Goal: Check status: Check status

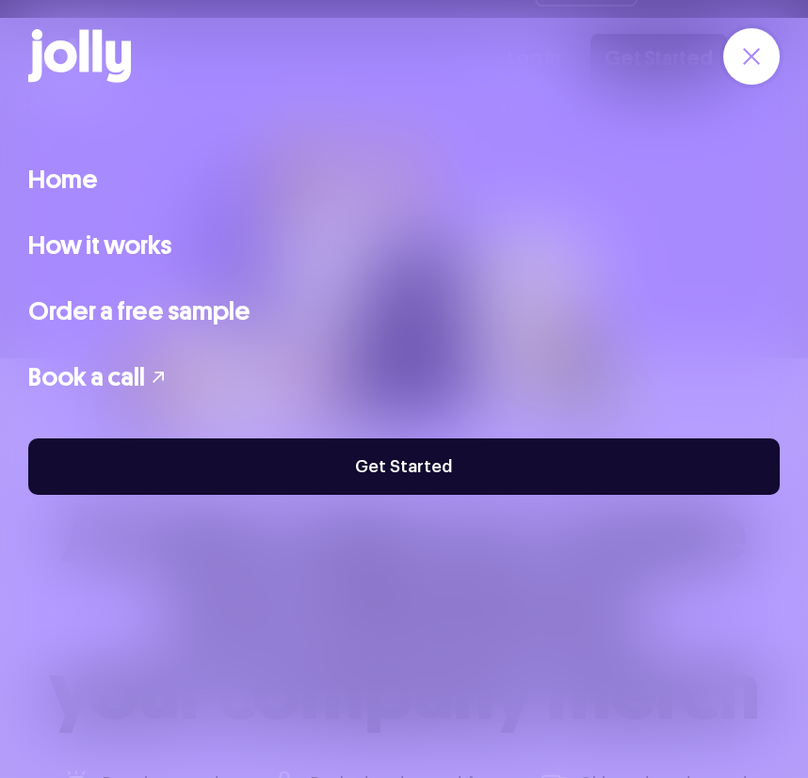
click at [428, 451] on link "Get Started" at bounding box center [403, 467] width 751 height 56
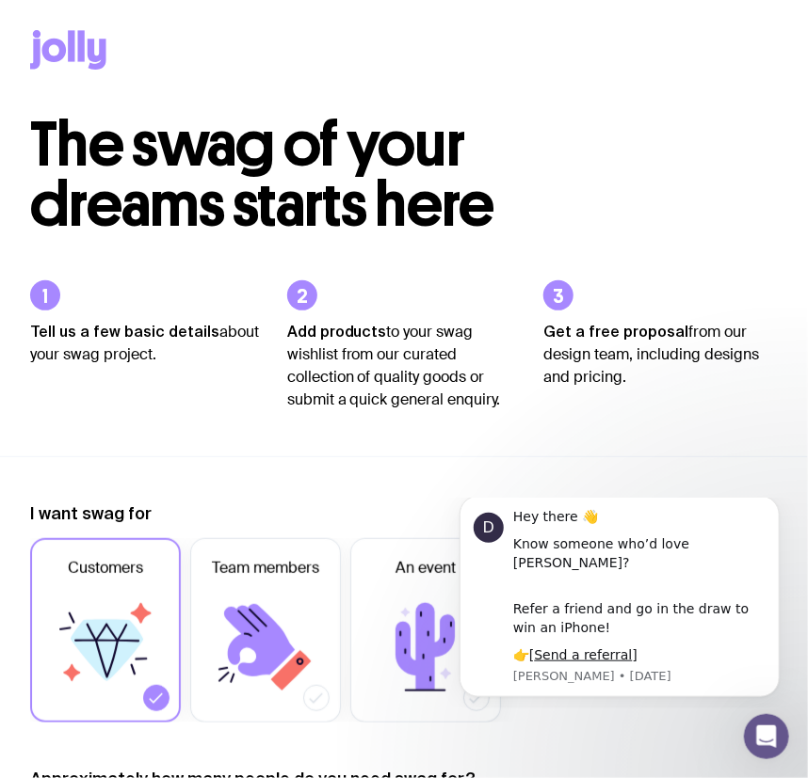
click at [65, 52] on icon at bounding box center [54, 51] width 24 height 24
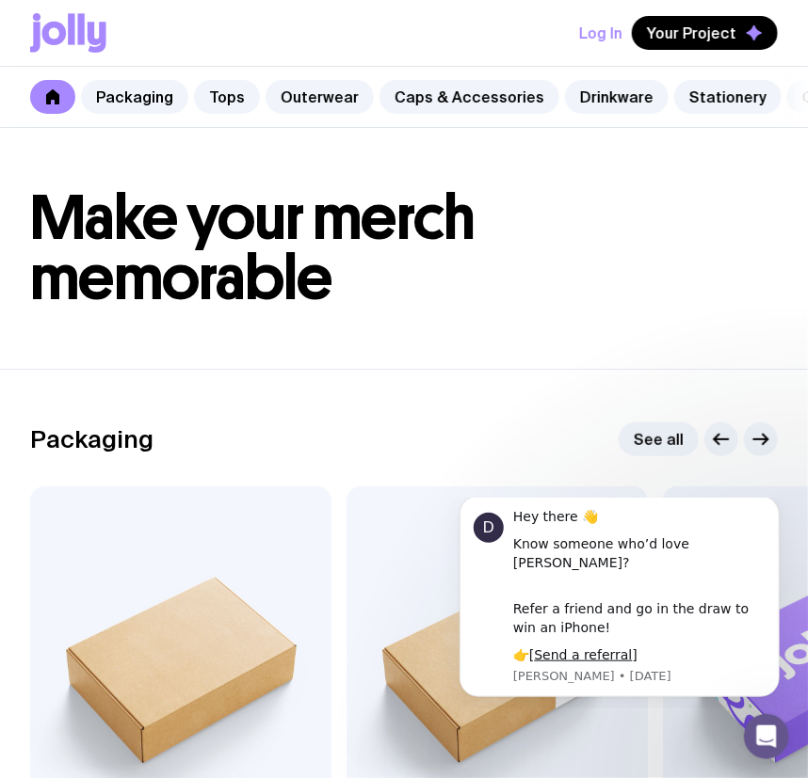
click at [606, 34] on button "Log In" at bounding box center [600, 33] width 43 height 34
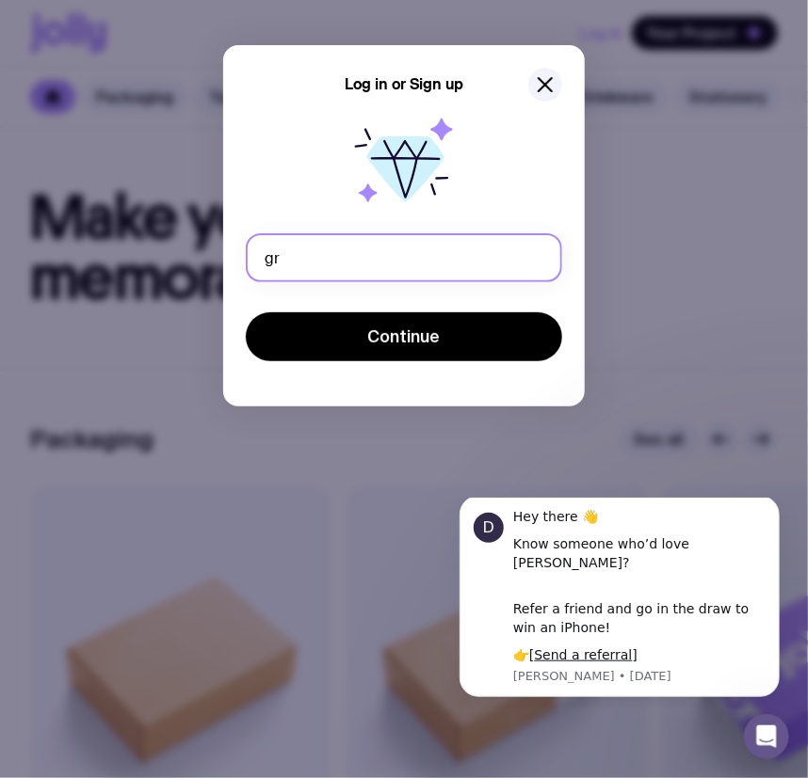
type input "grace.d@gunggandjiaerospace.com.au"
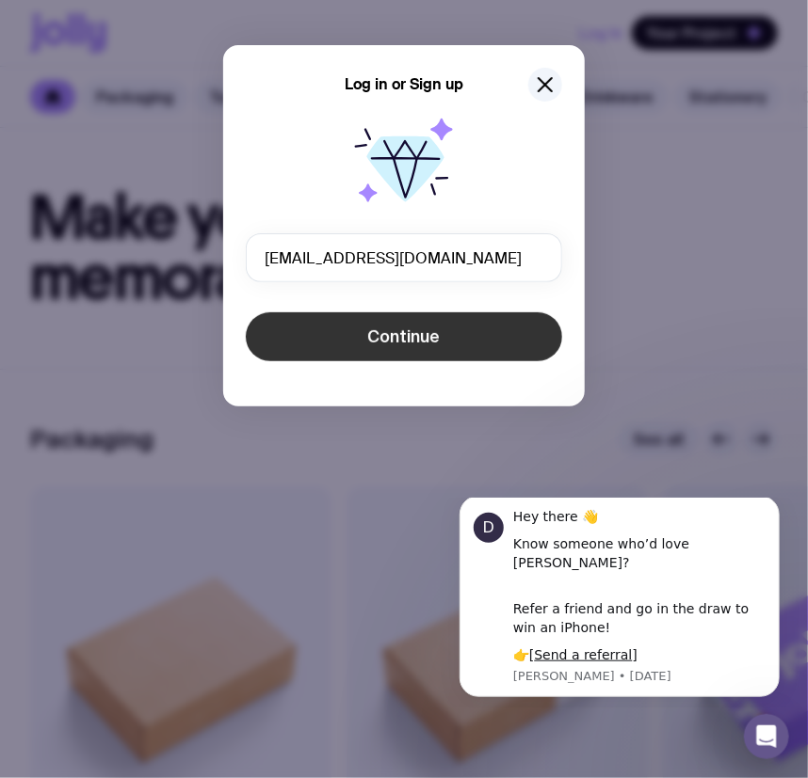
click at [377, 331] on span "Continue" at bounding box center [404, 337] width 72 height 23
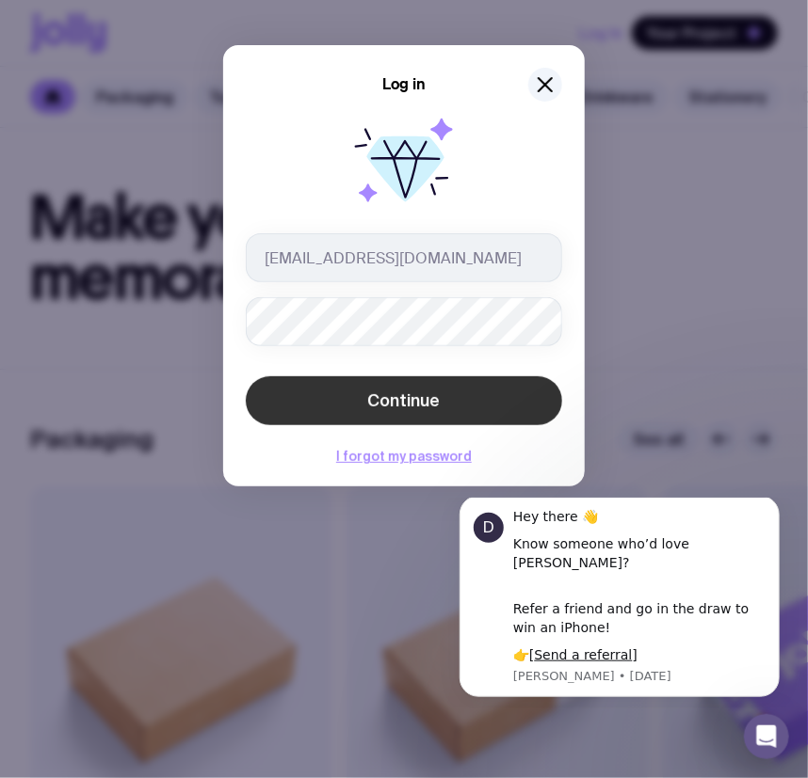
click at [452, 387] on button "Continue" at bounding box center [404, 401] width 316 height 49
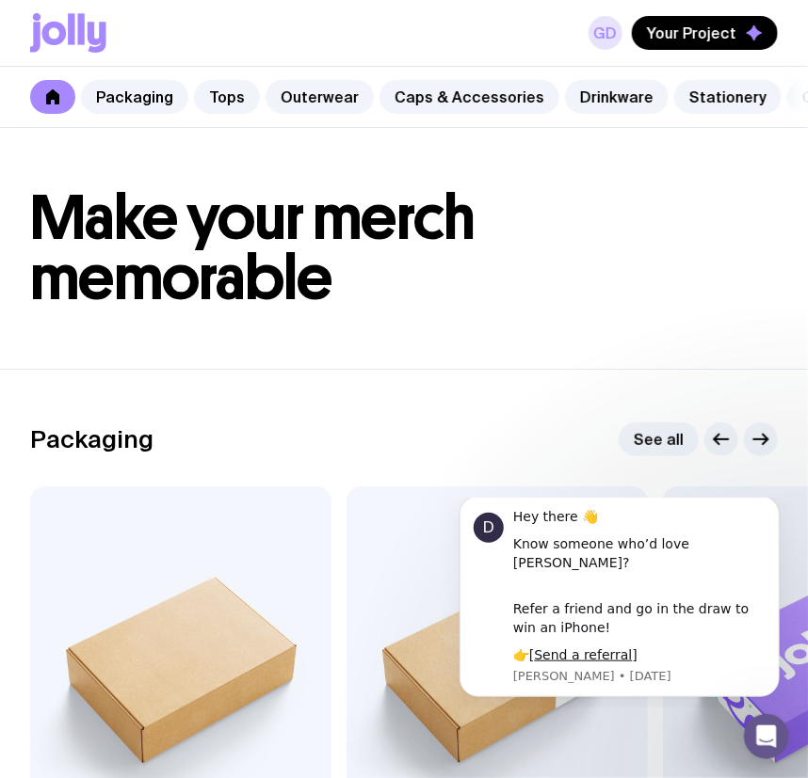
click at [612, 37] on link "GD" at bounding box center [605, 33] width 34 height 34
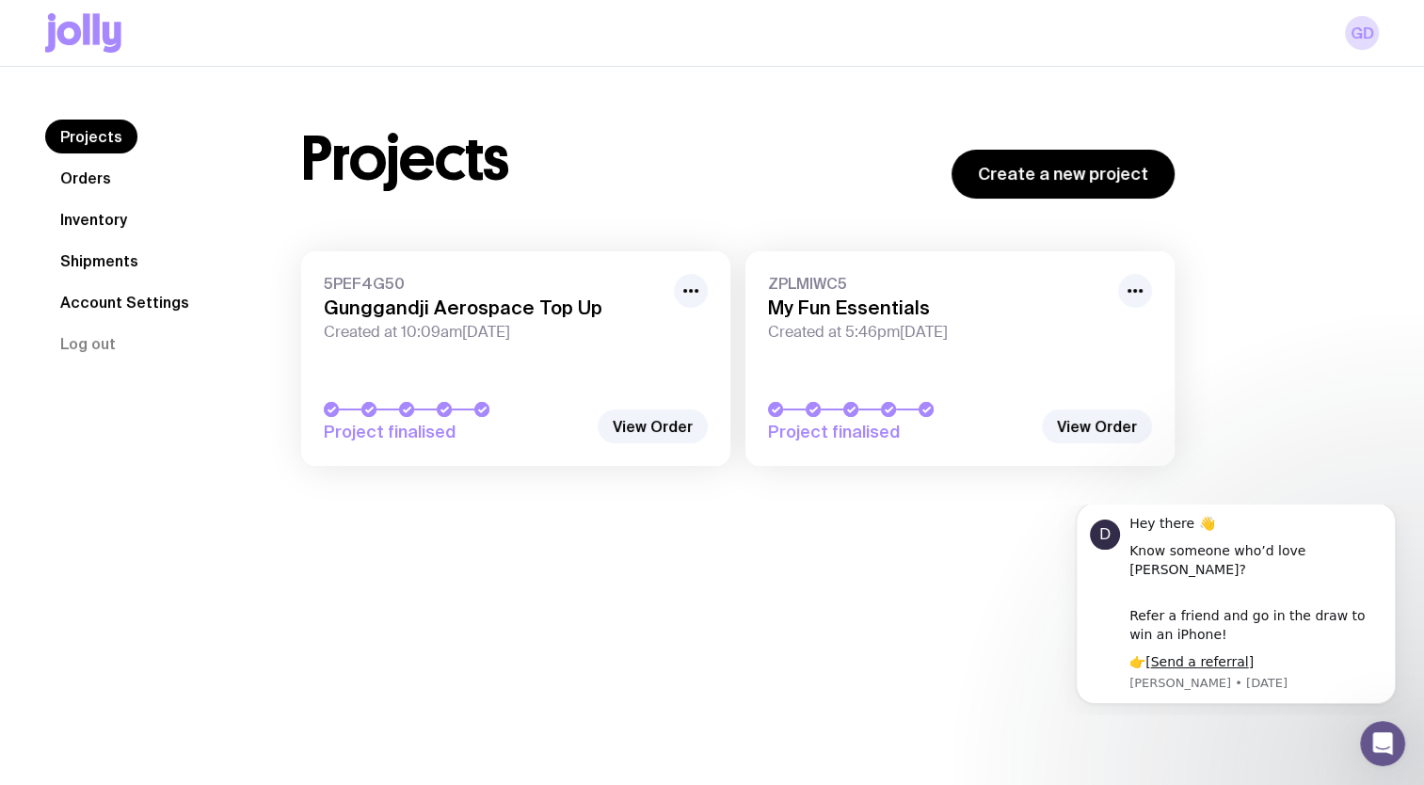
click at [90, 217] on link "Inventory" at bounding box center [93, 219] width 97 height 34
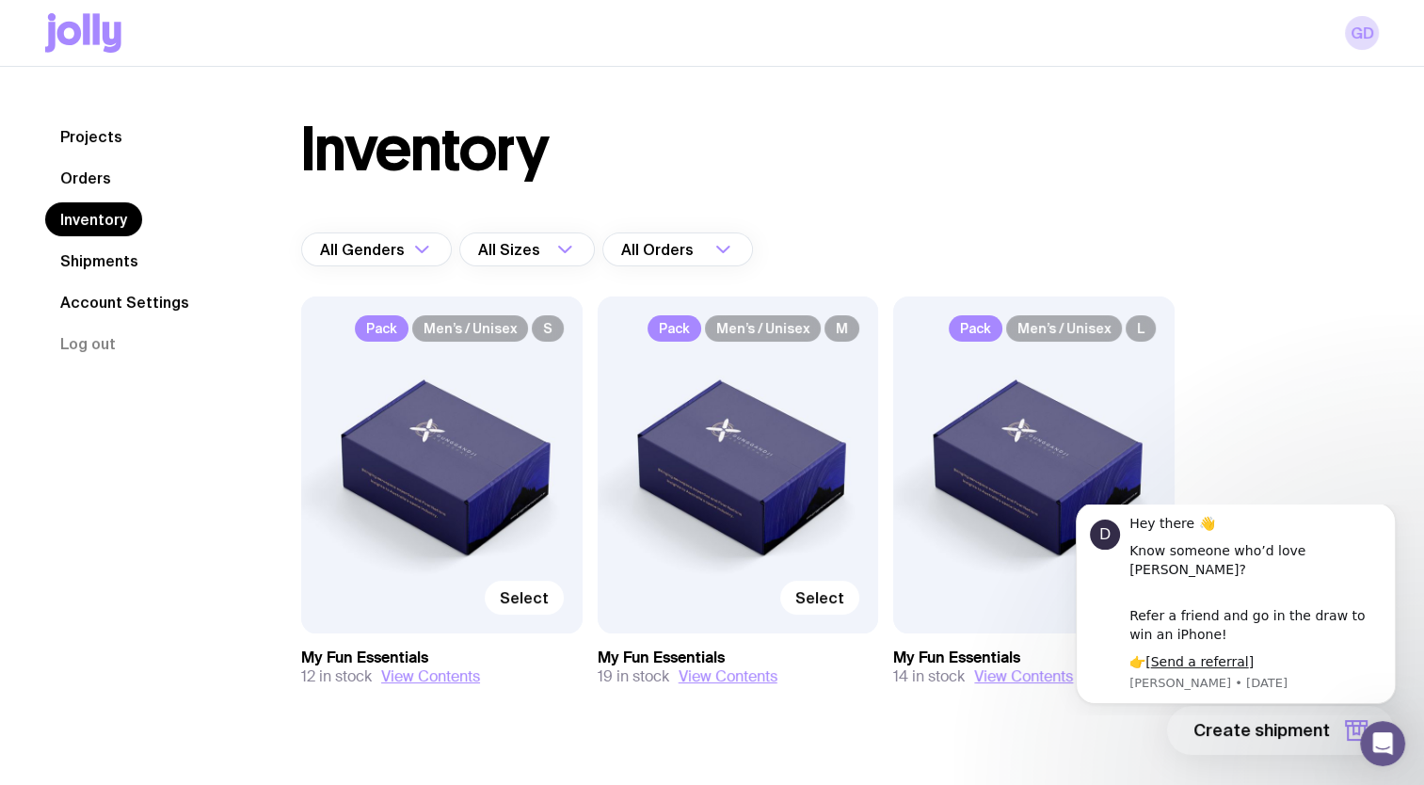
scroll to position [67, 0]
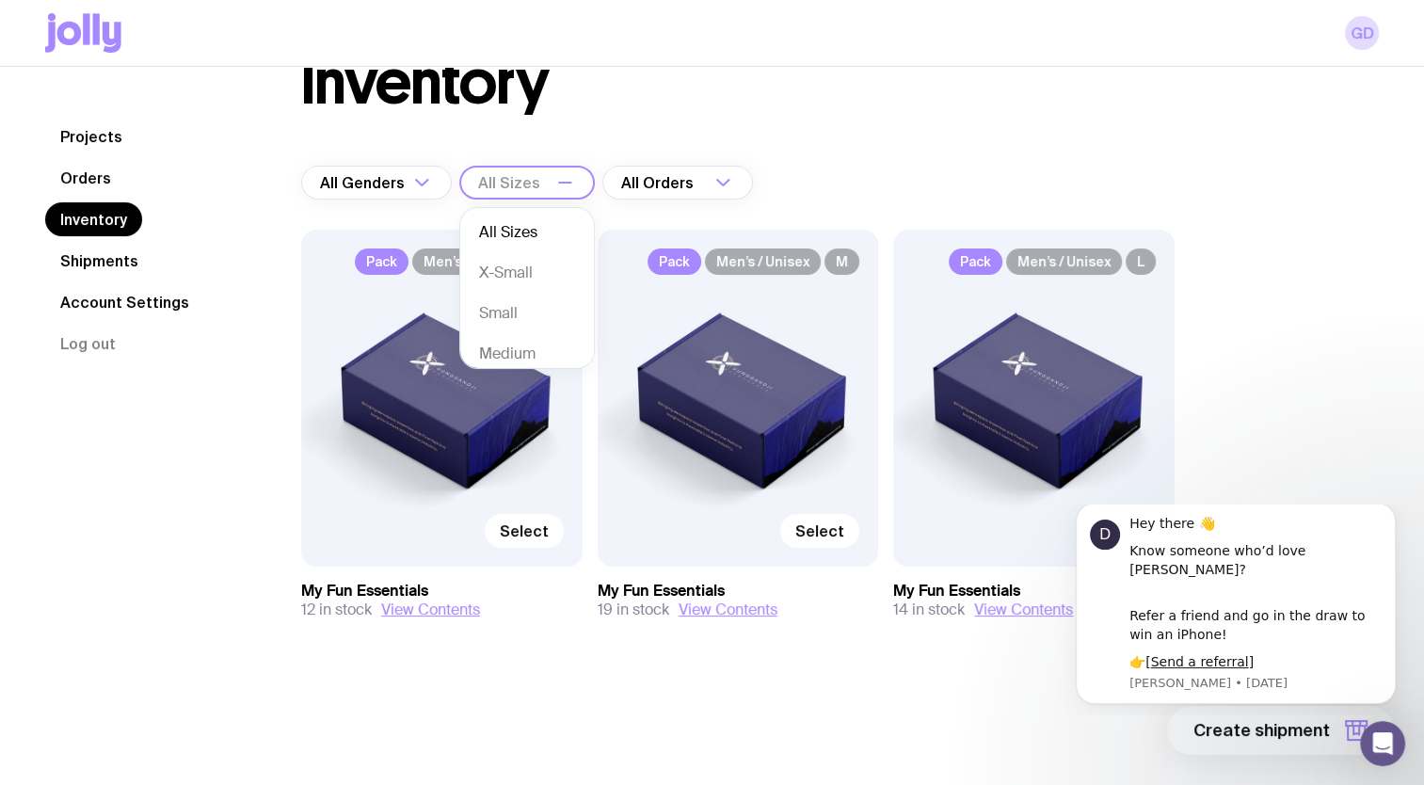
click at [566, 187] on icon "Search for option" at bounding box center [564, 182] width 23 height 23
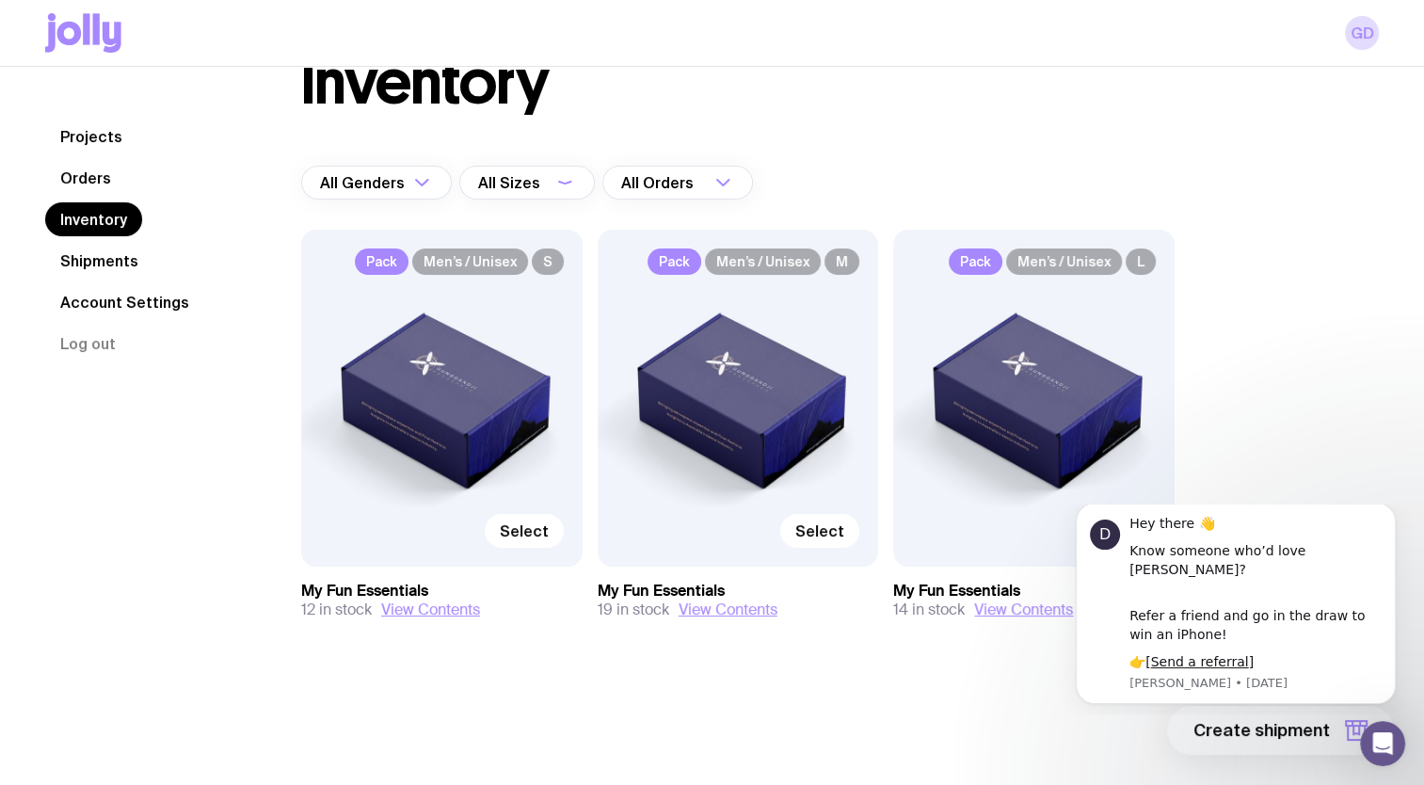
click at [81, 141] on link "Projects" at bounding box center [91, 137] width 92 height 34
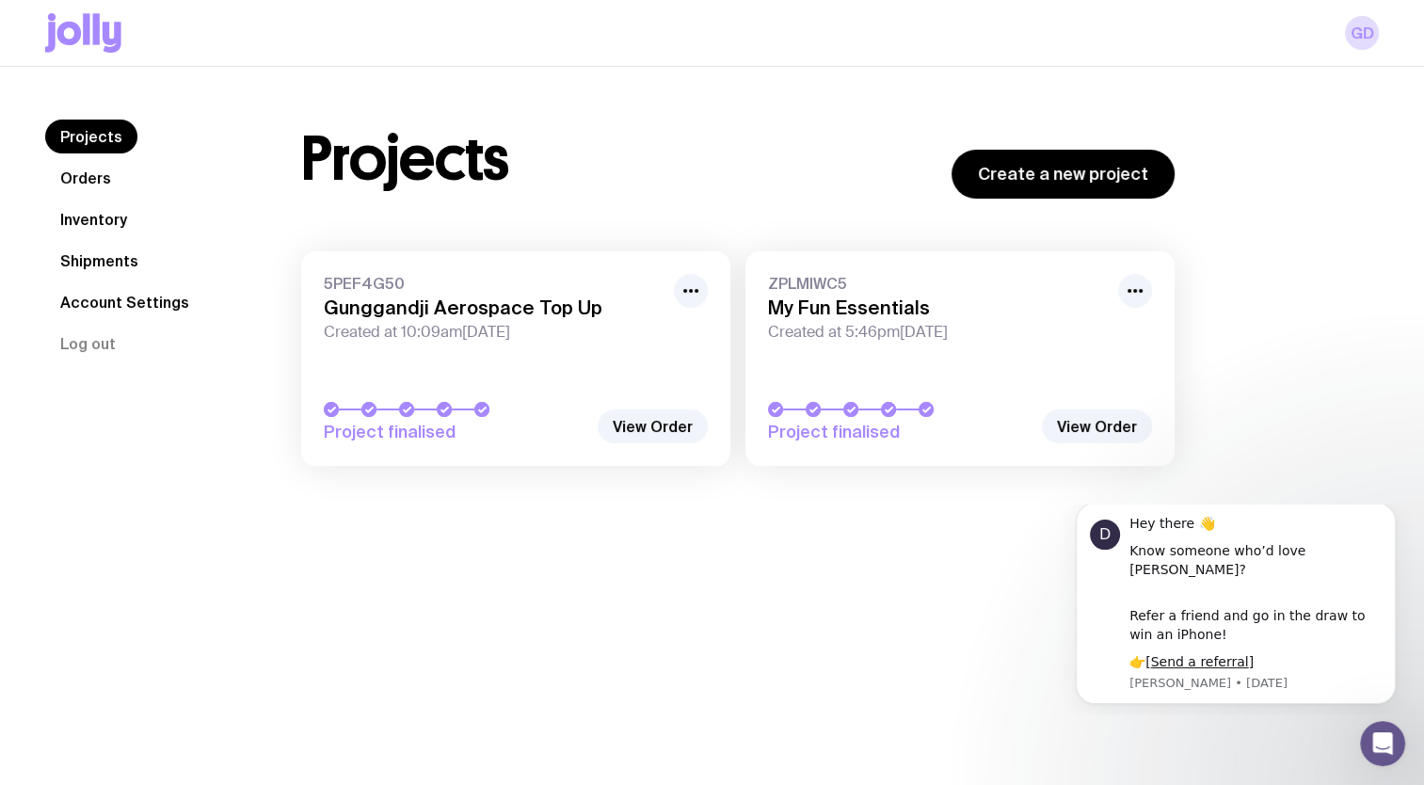
click at [807, 309] on h3 "My Fun Essentials" at bounding box center [937, 308] width 339 height 23
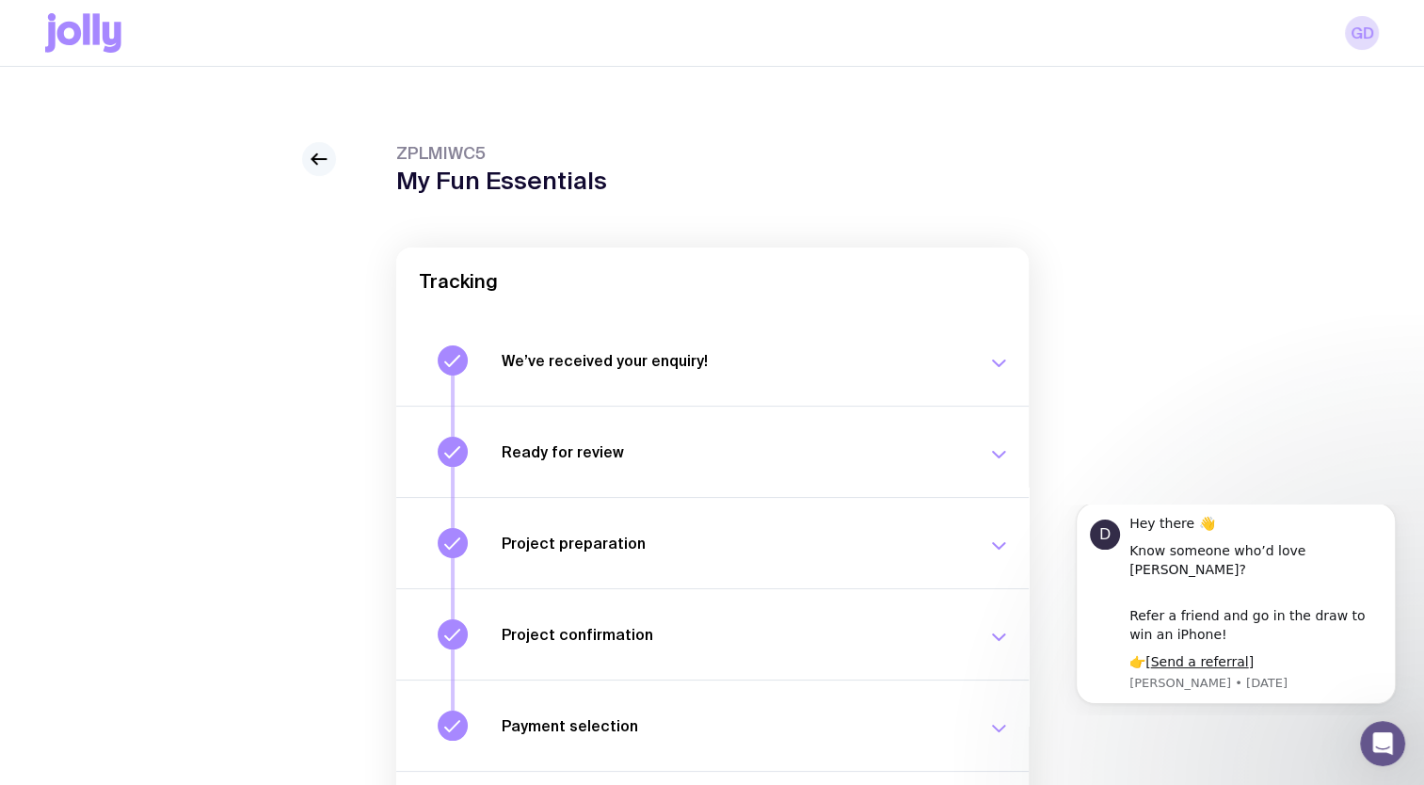
click at [316, 168] on icon at bounding box center [319, 159] width 23 height 23
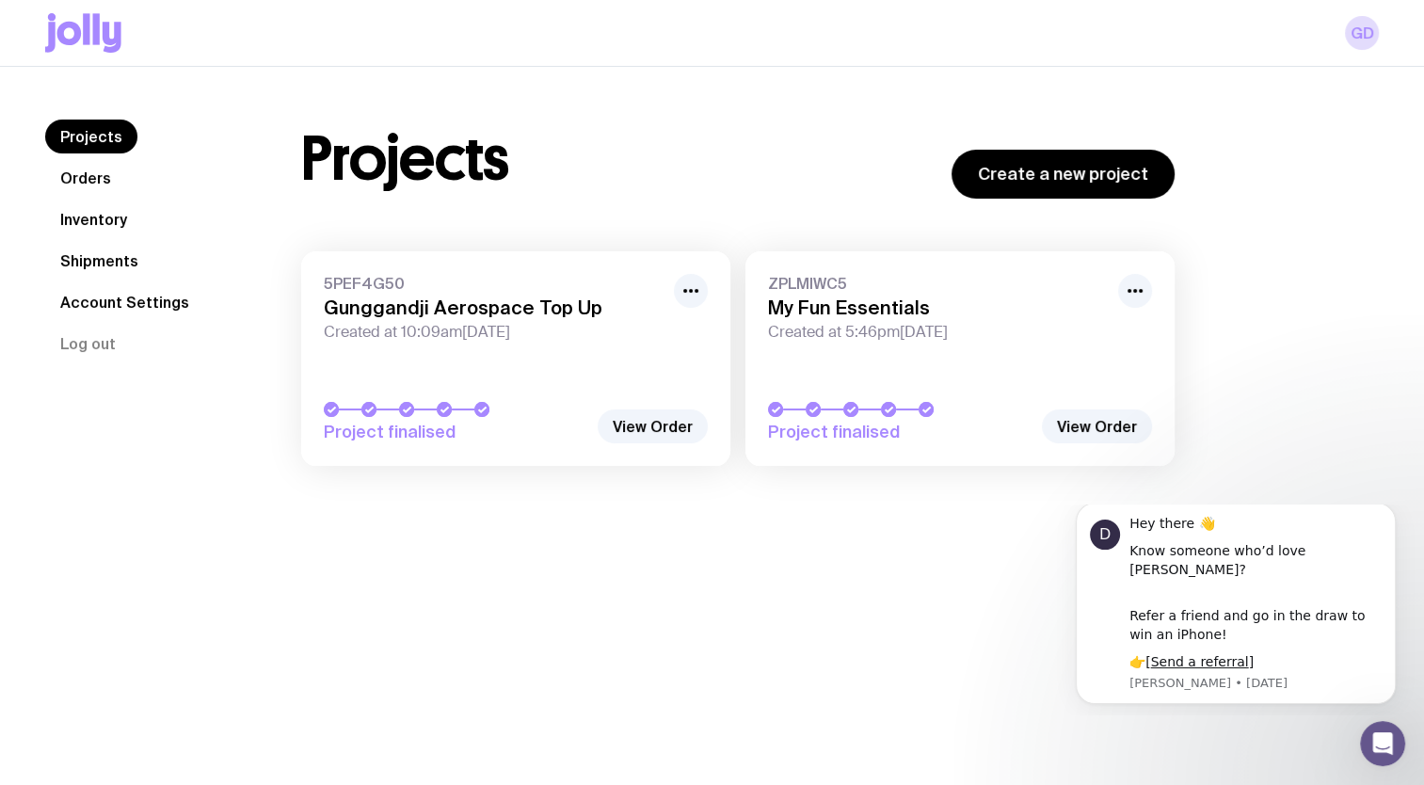
click at [91, 175] on link "Orders" at bounding box center [85, 178] width 81 height 34
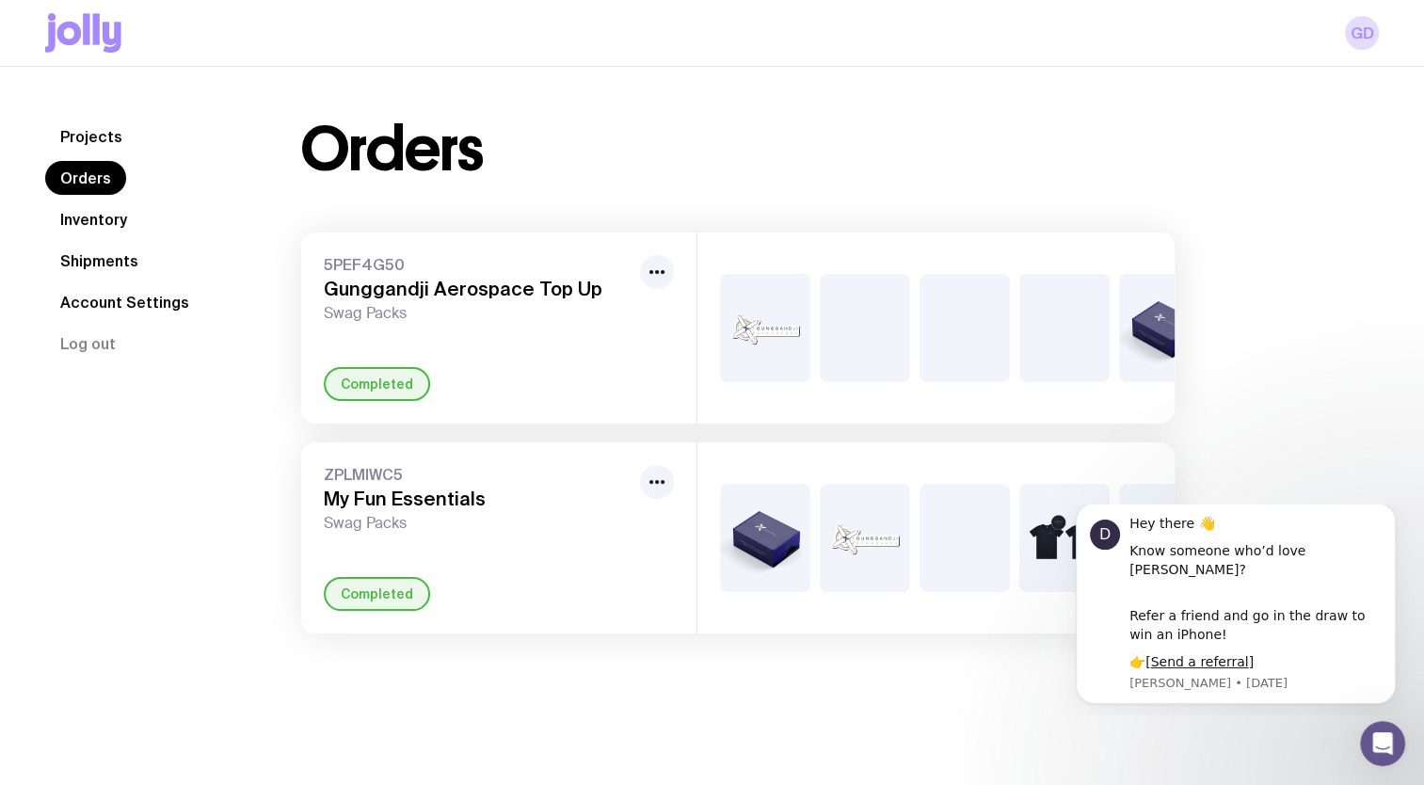
scroll to position [0, 56]
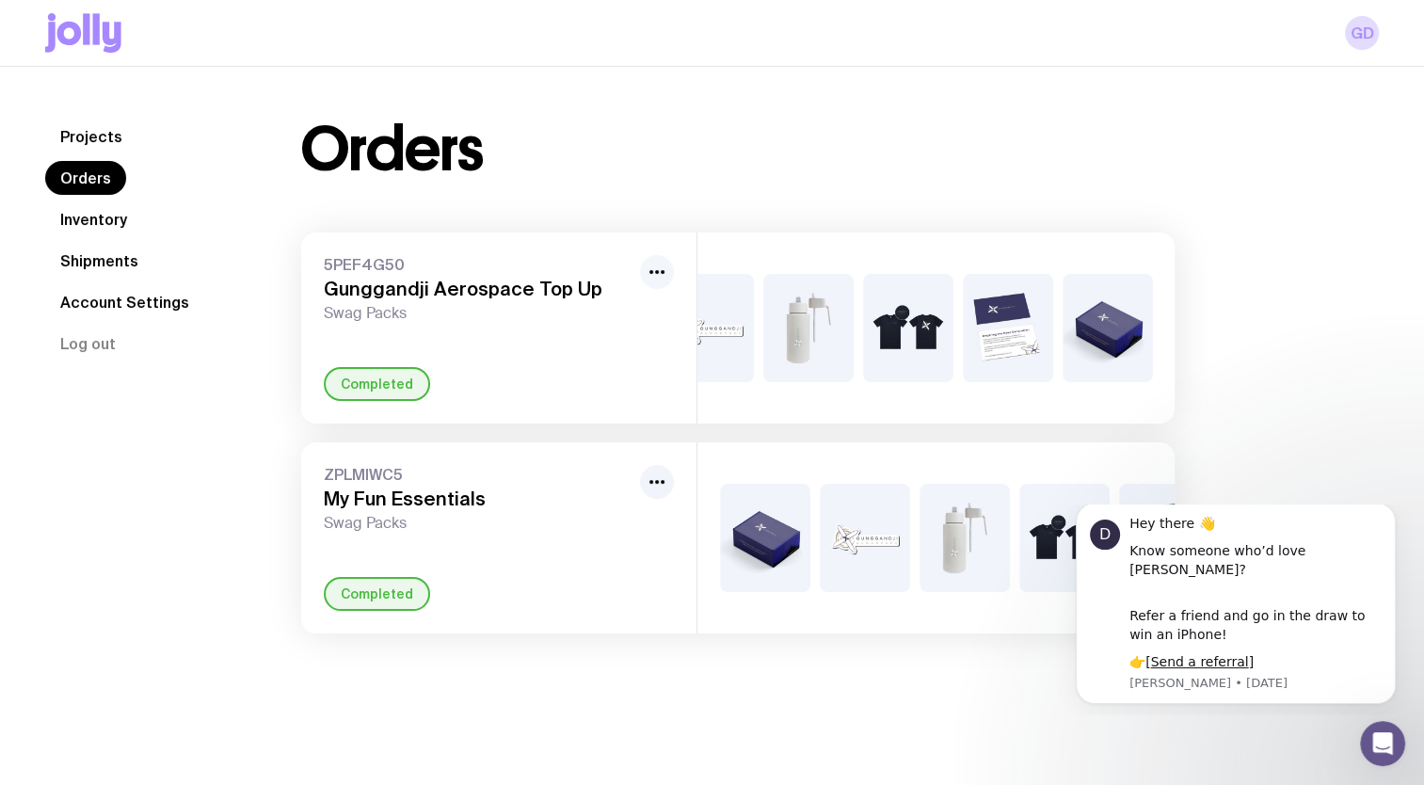
click at [647, 268] on icon "button" at bounding box center [657, 272] width 23 height 23
click at [360, 332] on div "5PEF4G50 Gunggandji Aerospace Top Up Swag Packs Rename Completed" at bounding box center [498, 328] width 395 height 191
click at [88, 136] on link "Projects" at bounding box center [91, 137] width 92 height 34
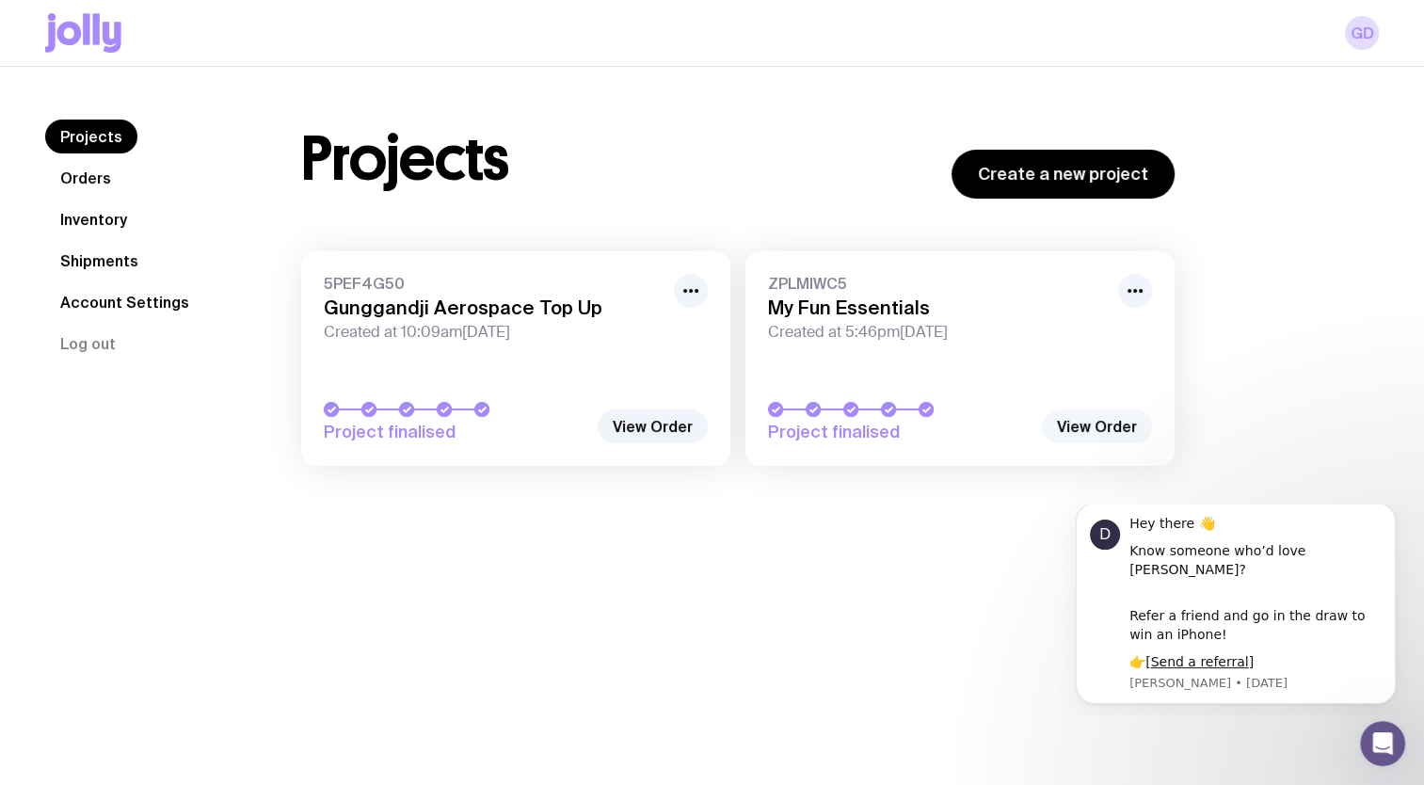
click at [807, 427] on link "View Order" at bounding box center [1097, 426] width 110 height 34
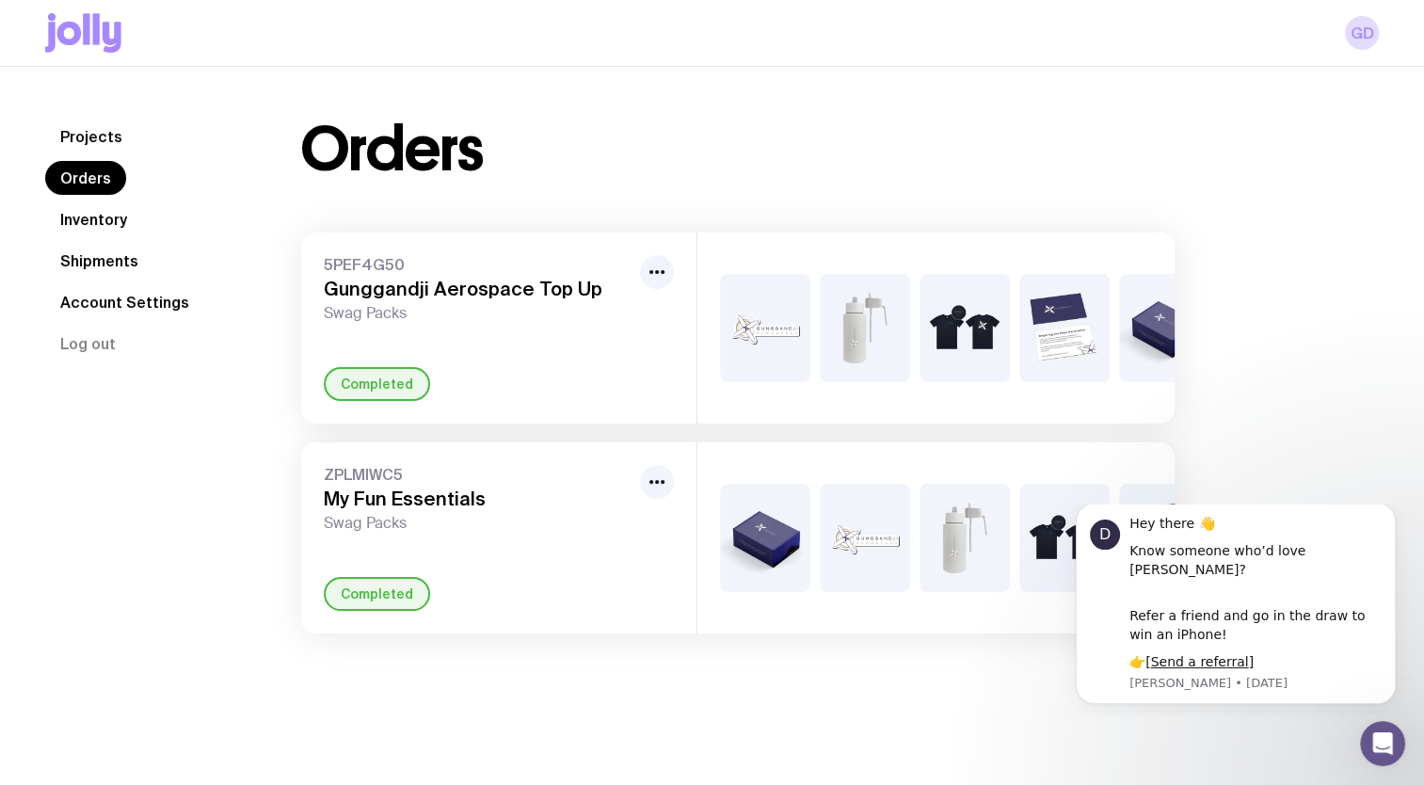
scroll to position [0, 56]
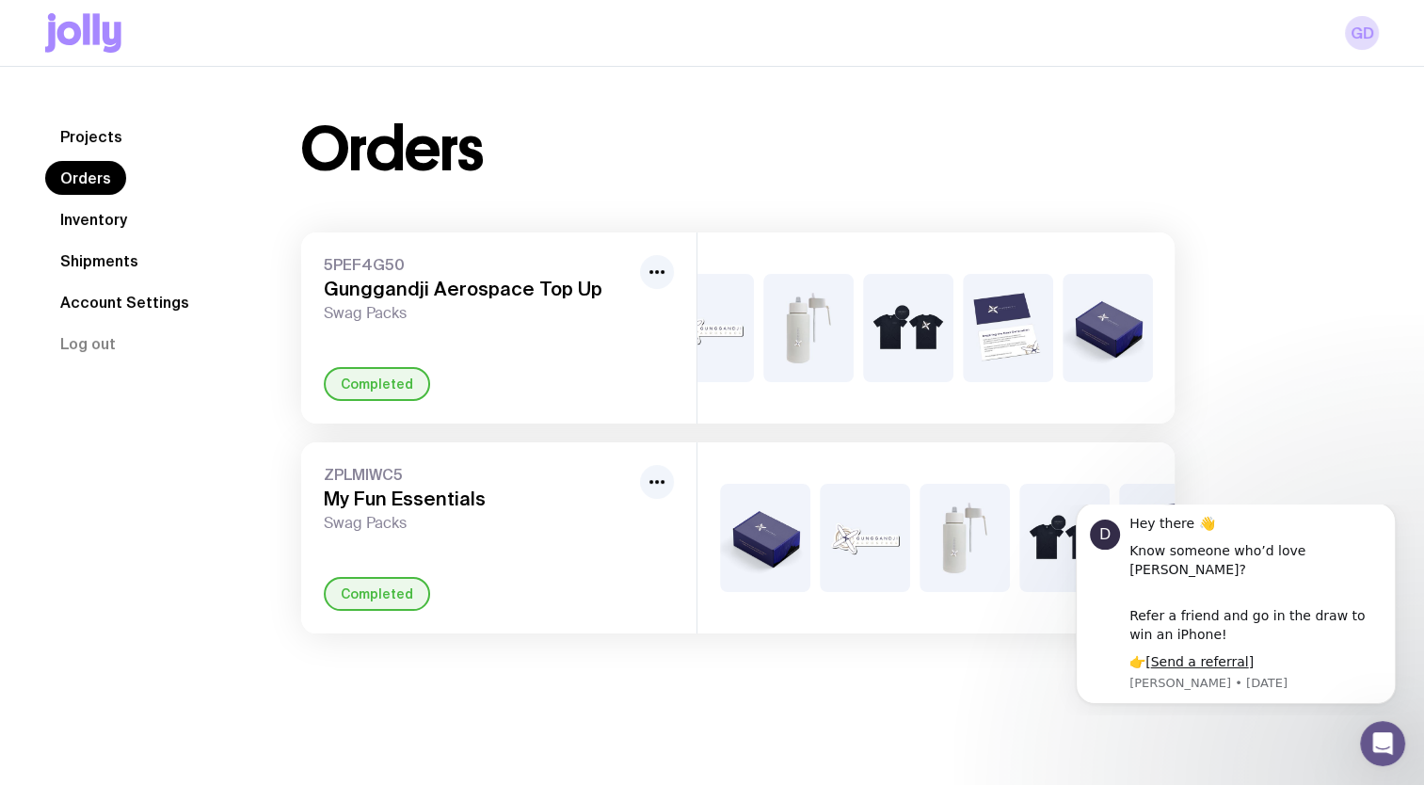
click at [807, 320] on img at bounding box center [808, 328] width 90 height 108
click at [376, 398] on div "Completed" at bounding box center [377, 384] width 106 height 34
click at [659, 267] on icon "button" at bounding box center [657, 272] width 23 height 23
click at [425, 294] on h3 "Gunggandji Aerospace Top Up" at bounding box center [478, 289] width 309 height 23
